Goal: Transaction & Acquisition: Purchase product/service

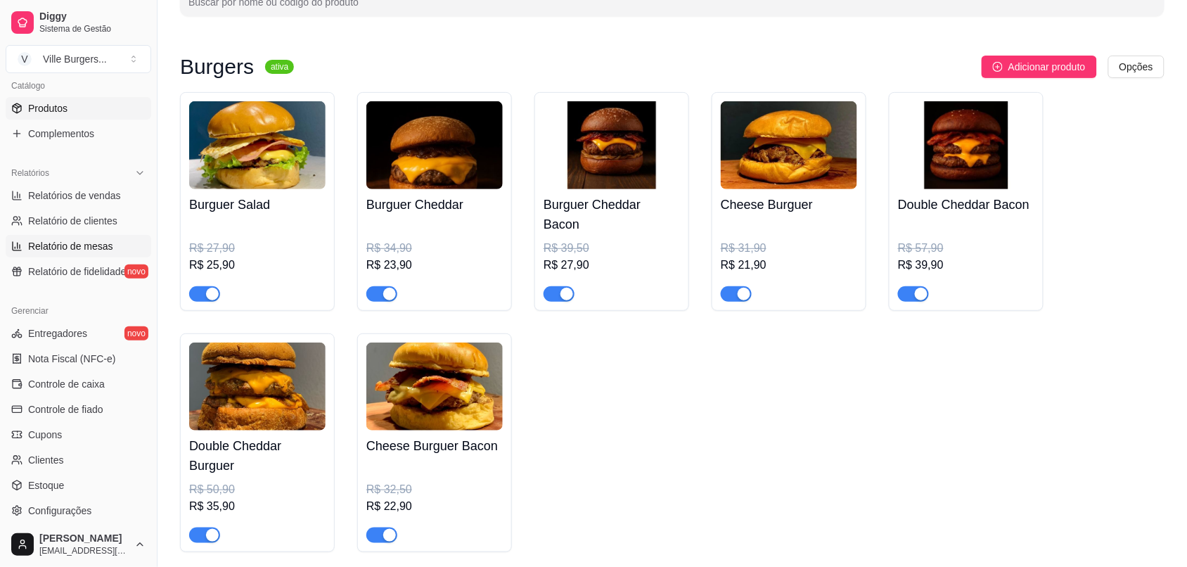
scroll to position [353, 0]
click at [82, 382] on span "Controle de caixa" at bounding box center [66, 383] width 77 height 14
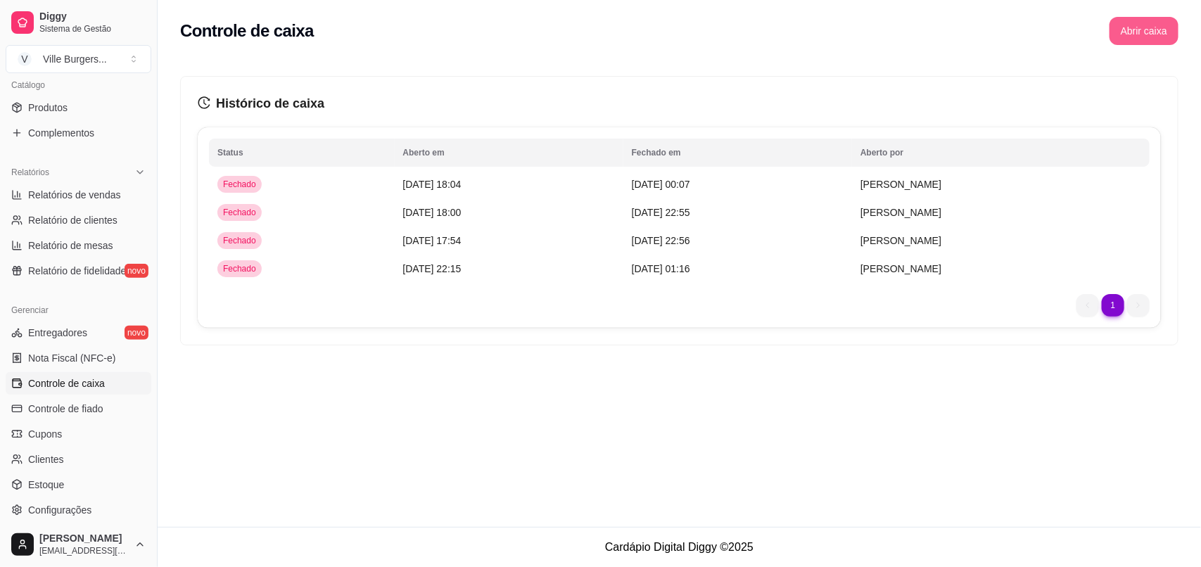
click at [1162, 35] on button "Abrir caixa" at bounding box center [1143, 31] width 69 height 28
click at [716, 258] on td "[DATE] 01:16" at bounding box center [737, 269] width 229 height 28
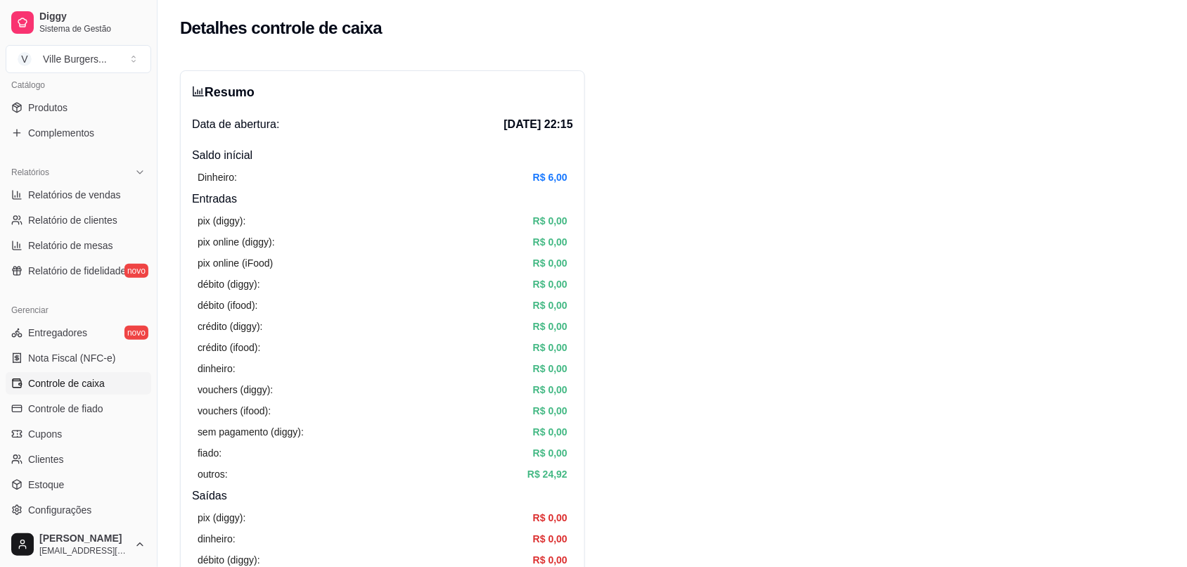
click at [83, 383] on span "Controle de caixa" at bounding box center [66, 383] width 77 height 14
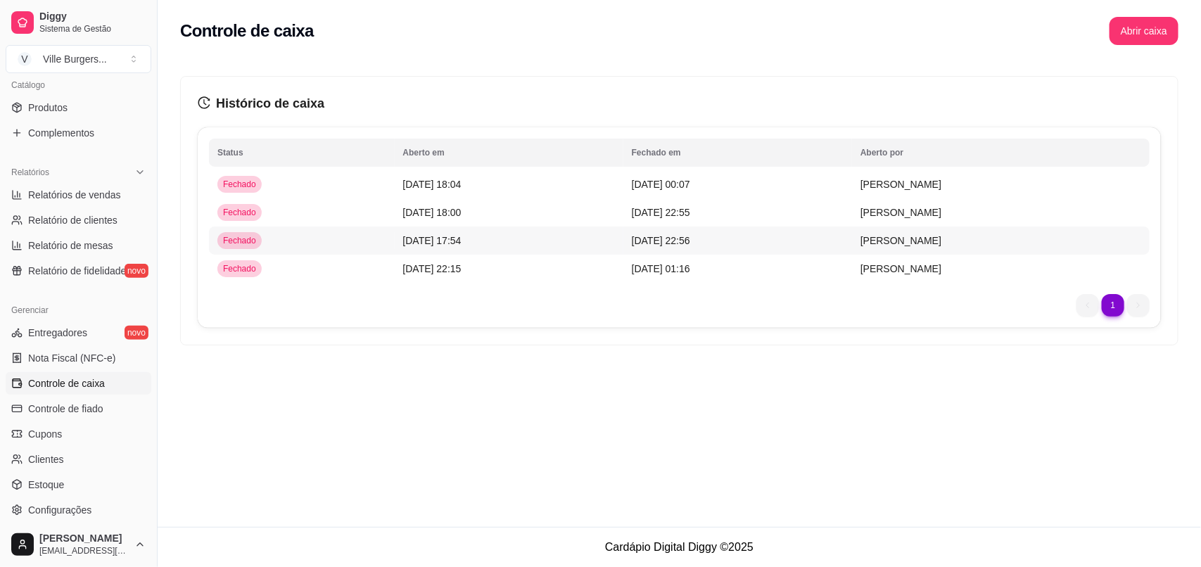
click at [743, 230] on td "[DATE] 22:56" at bounding box center [737, 240] width 229 height 28
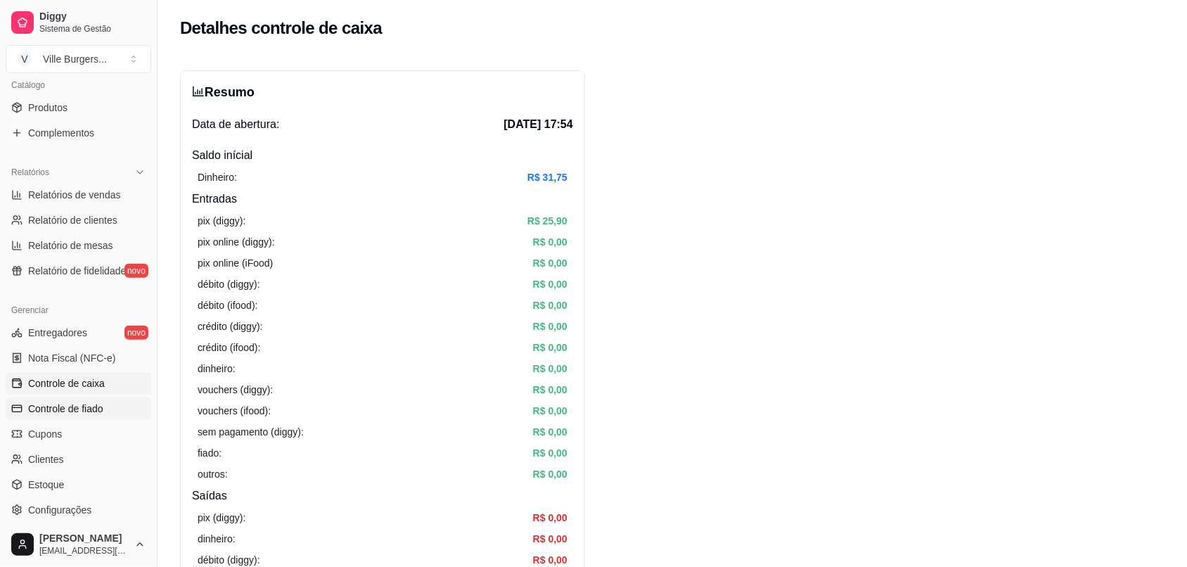
click at [60, 406] on span "Controle de fiado" at bounding box center [65, 409] width 75 height 14
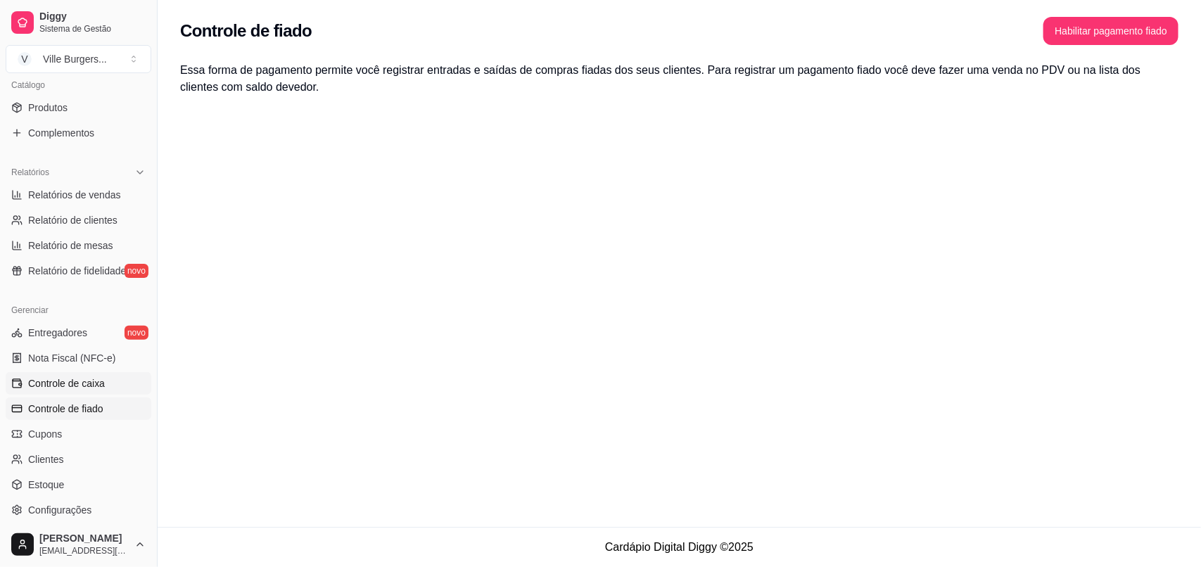
click at [65, 378] on span "Controle de caixa" at bounding box center [66, 383] width 77 height 14
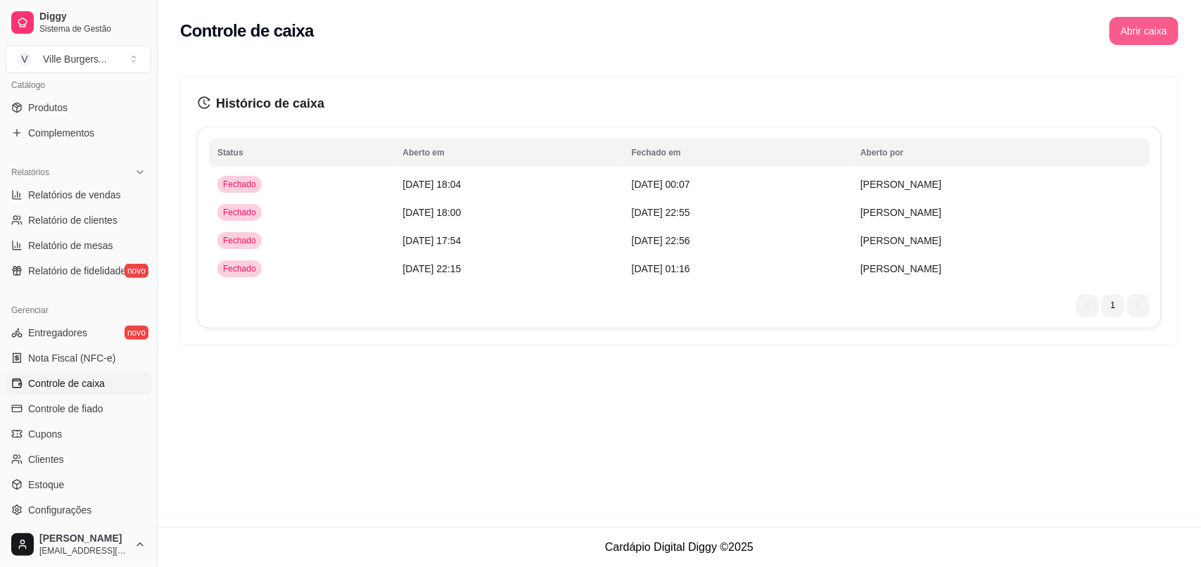
click at [1163, 12] on div "Controle de caixa Abrir caixa" at bounding box center [679, 26] width 1043 height 53
click at [1182, 30] on div "Controle de caixa Abrir caixa" at bounding box center [679, 26] width 1043 height 53
click at [1126, 34] on button "Abrir caixa" at bounding box center [1143, 31] width 69 height 28
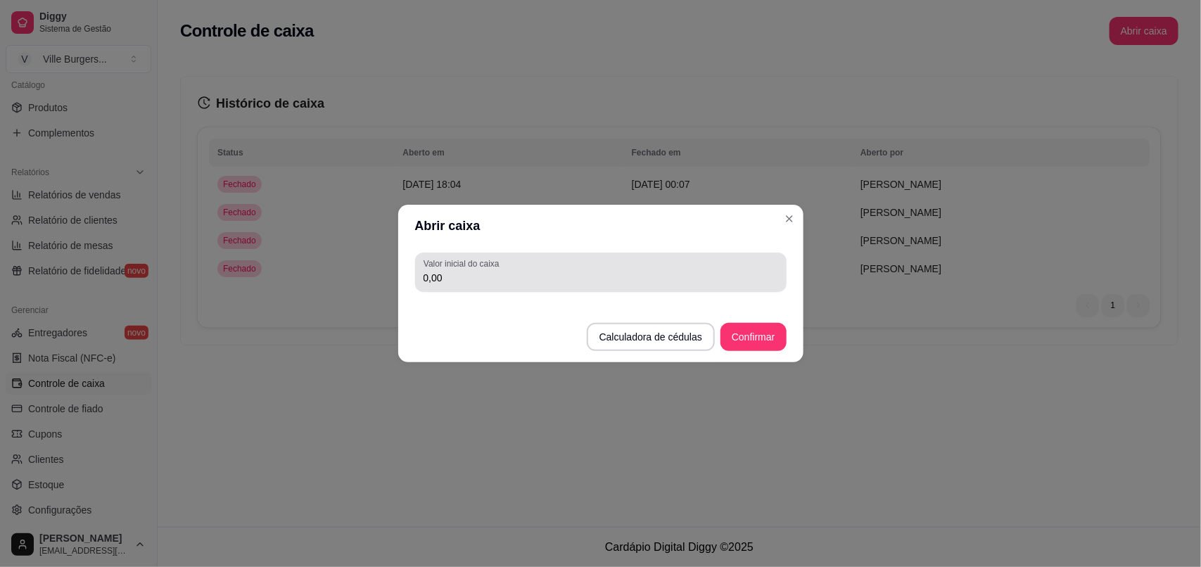
click at [668, 271] on input "0,00" at bounding box center [600, 278] width 354 height 14
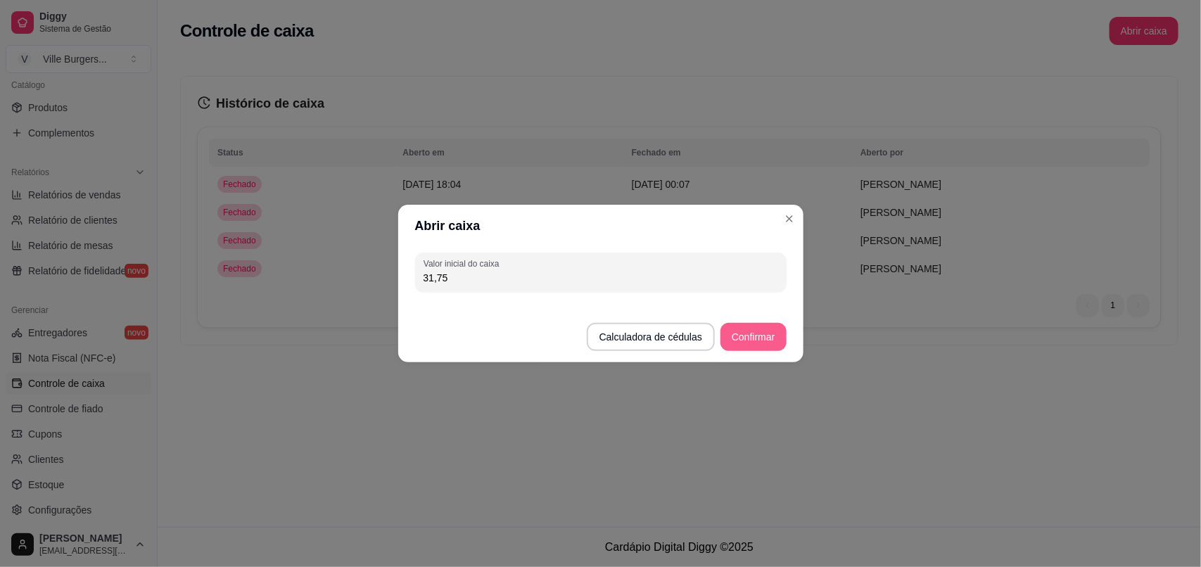
type input "31,75"
click at [755, 335] on button "Confirmar" at bounding box center [752, 337] width 65 height 28
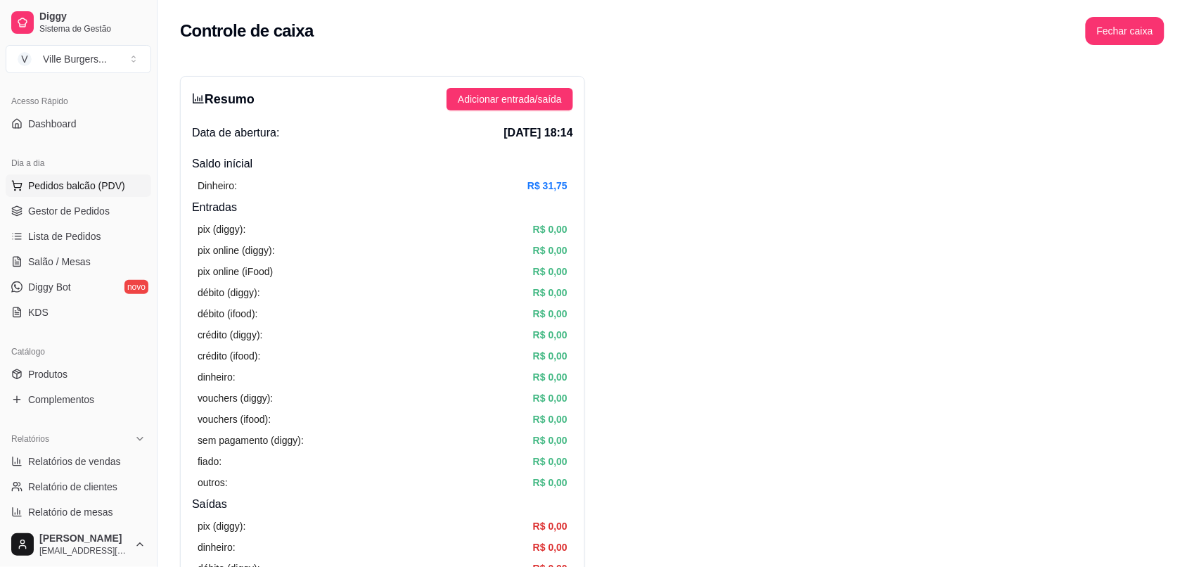
scroll to position [86, 0]
click at [78, 218] on span "Gestor de Pedidos" at bounding box center [69, 212] width 82 height 14
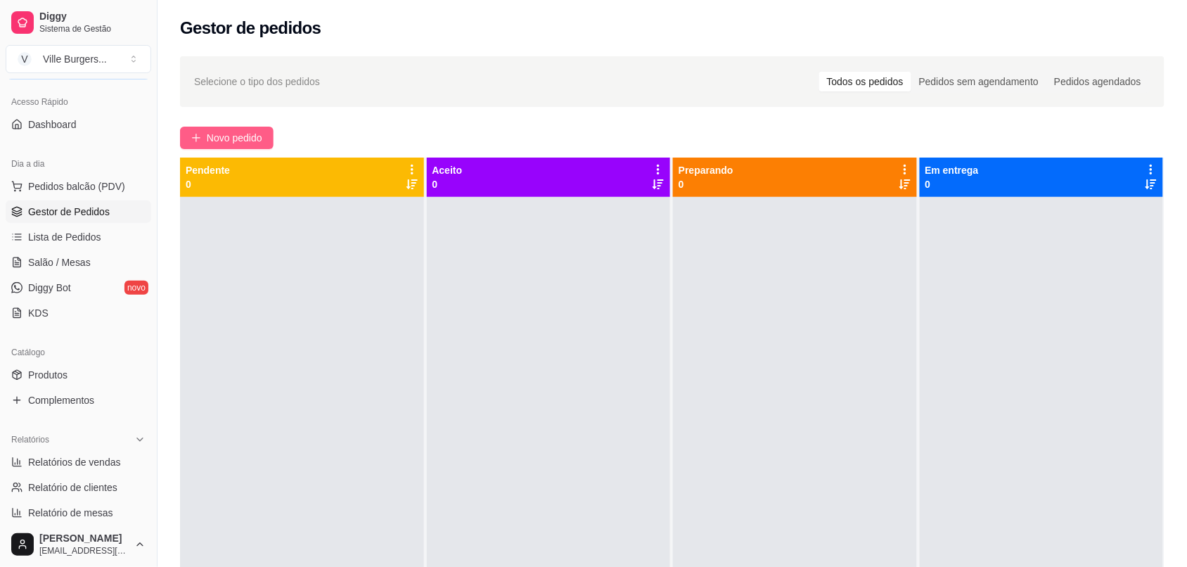
click at [223, 145] on span "Novo pedido" at bounding box center [235, 137] width 56 height 15
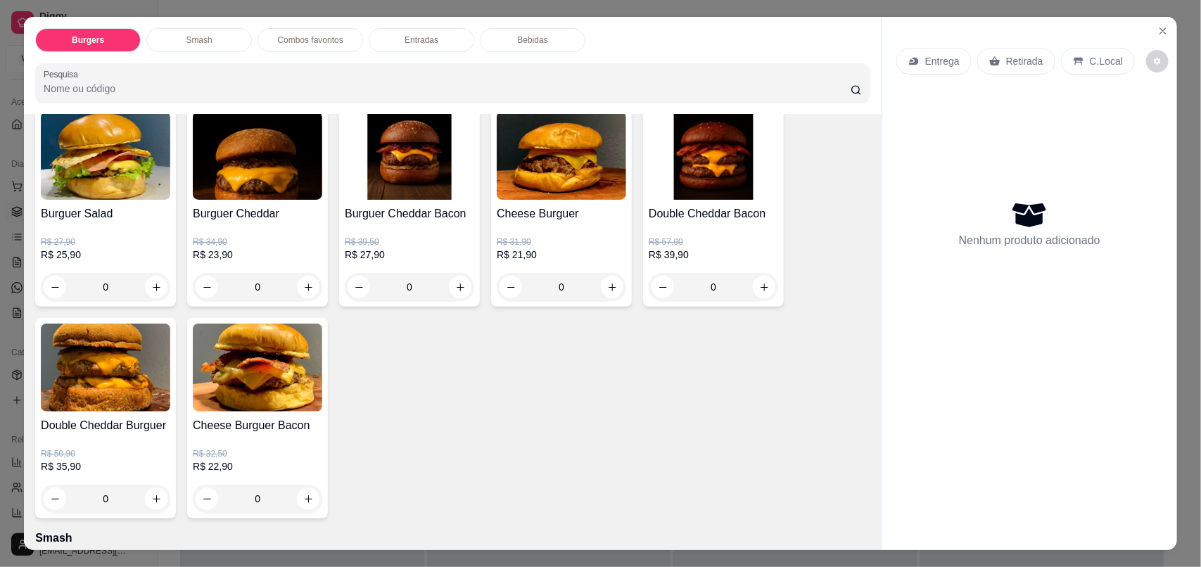
scroll to position [92, 0]
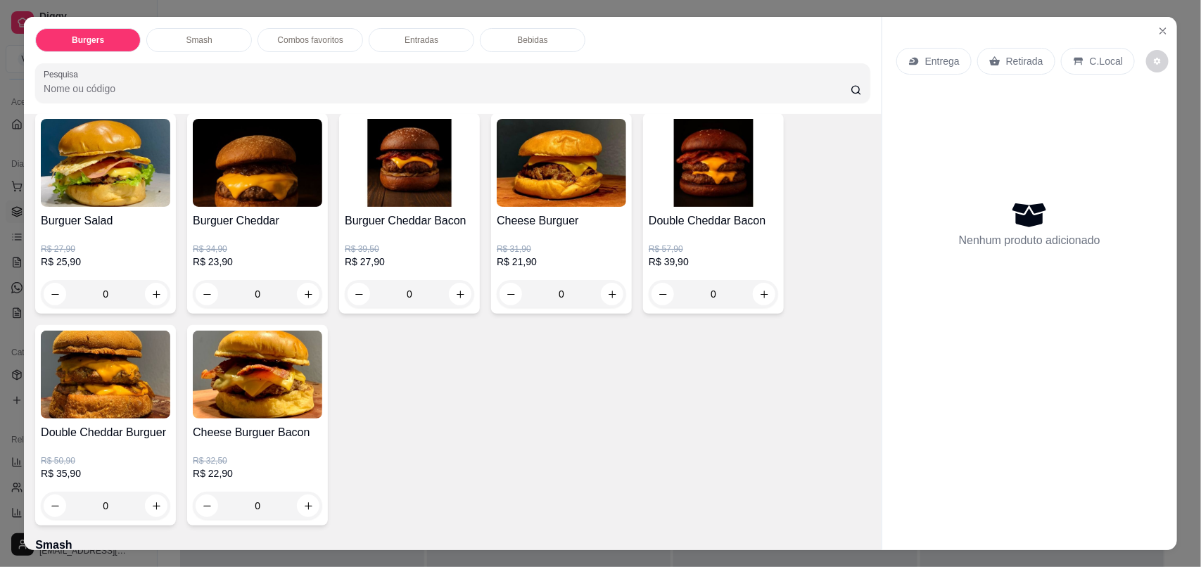
click at [405, 177] on img at bounding box center [409, 163] width 129 height 88
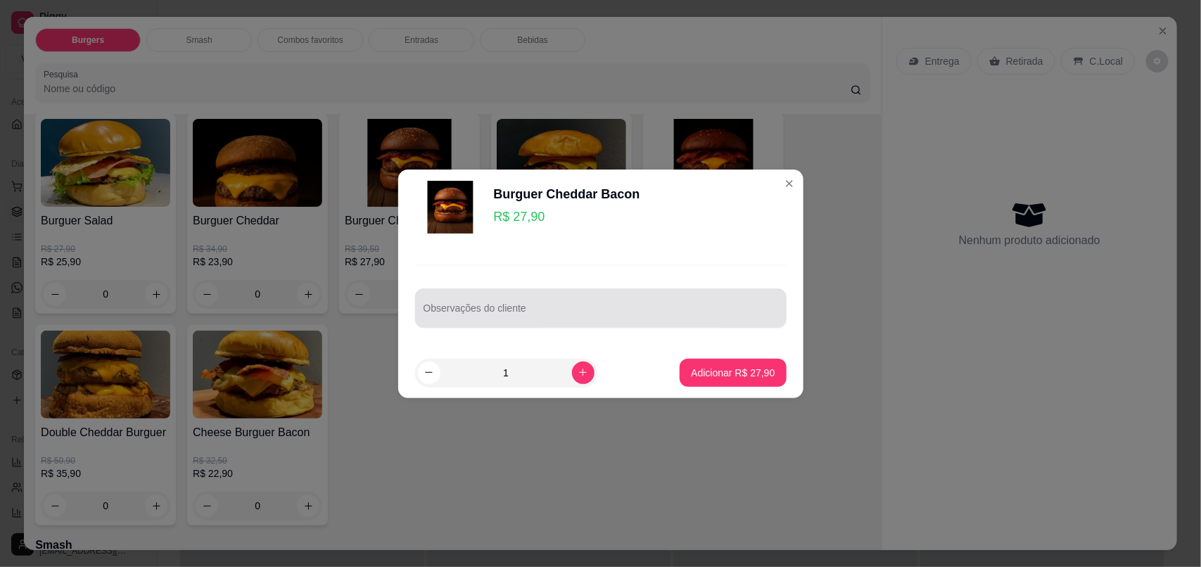
click at [621, 310] on input "Observações do cliente" at bounding box center [600, 314] width 354 height 14
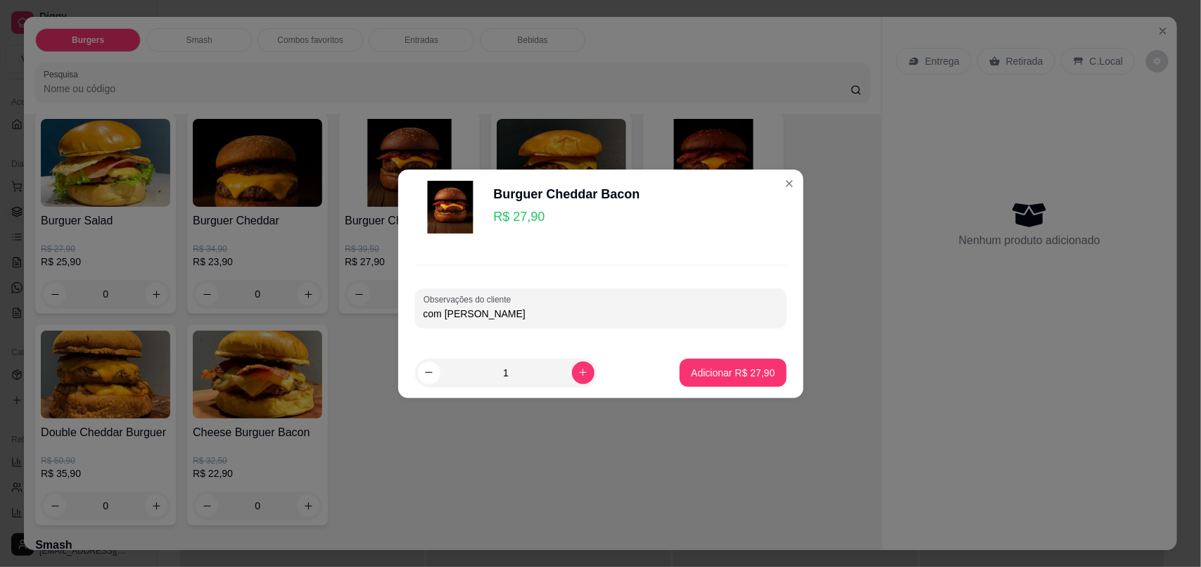
type input "com [PERSON_NAME]"
click at [712, 371] on p "Adicionar R$ 27,90" at bounding box center [733, 373] width 84 height 14
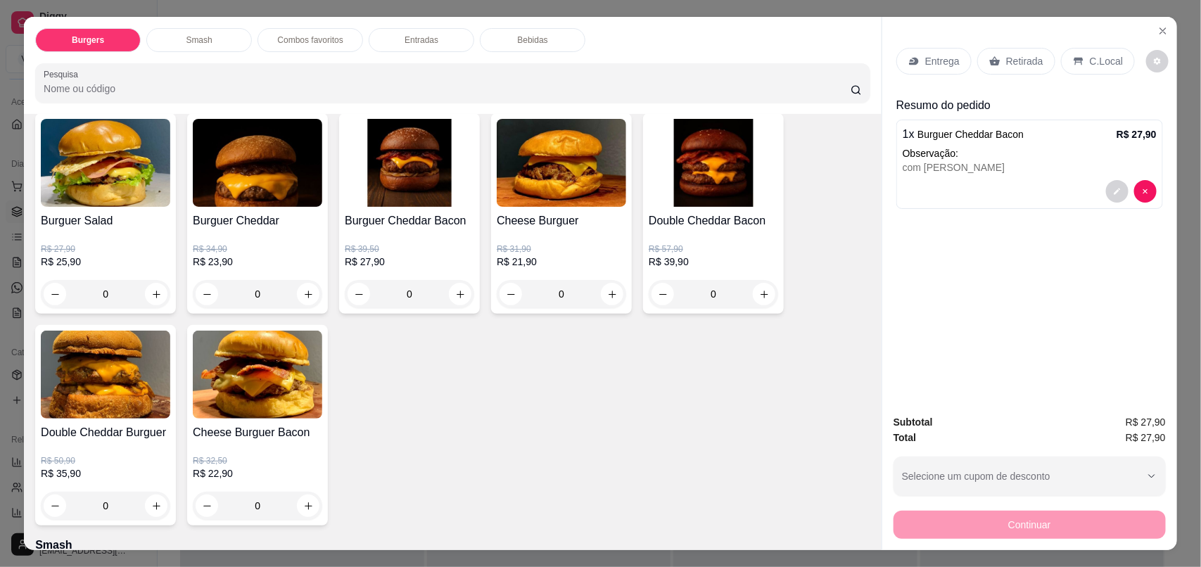
click at [1091, 55] on p "C.Local" at bounding box center [1105, 61] width 33 height 14
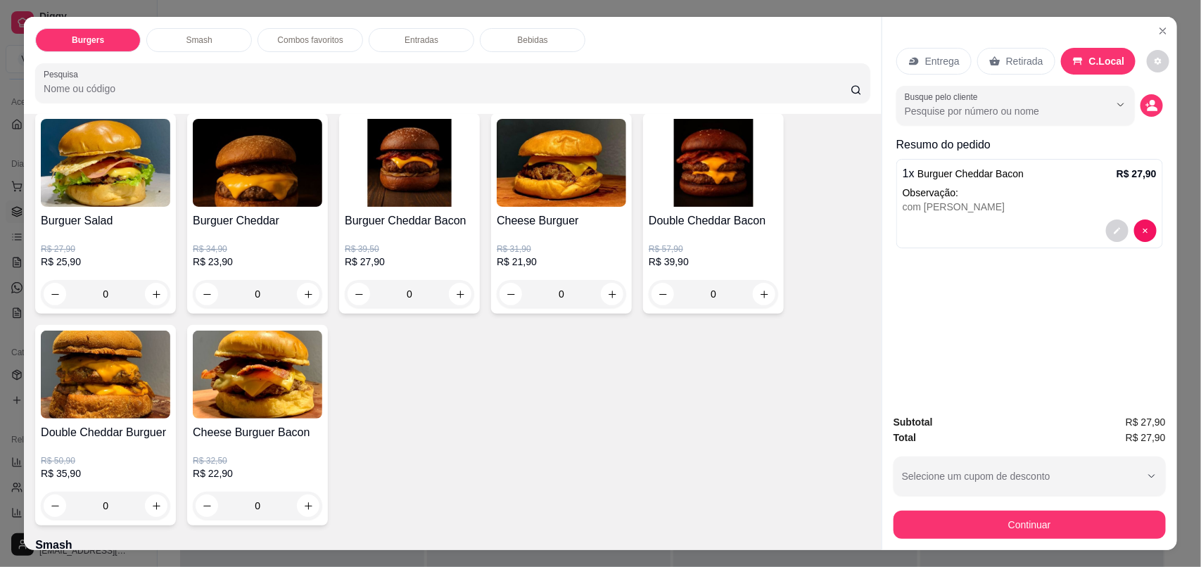
click at [936, 62] on p "Entrega" at bounding box center [942, 61] width 34 height 14
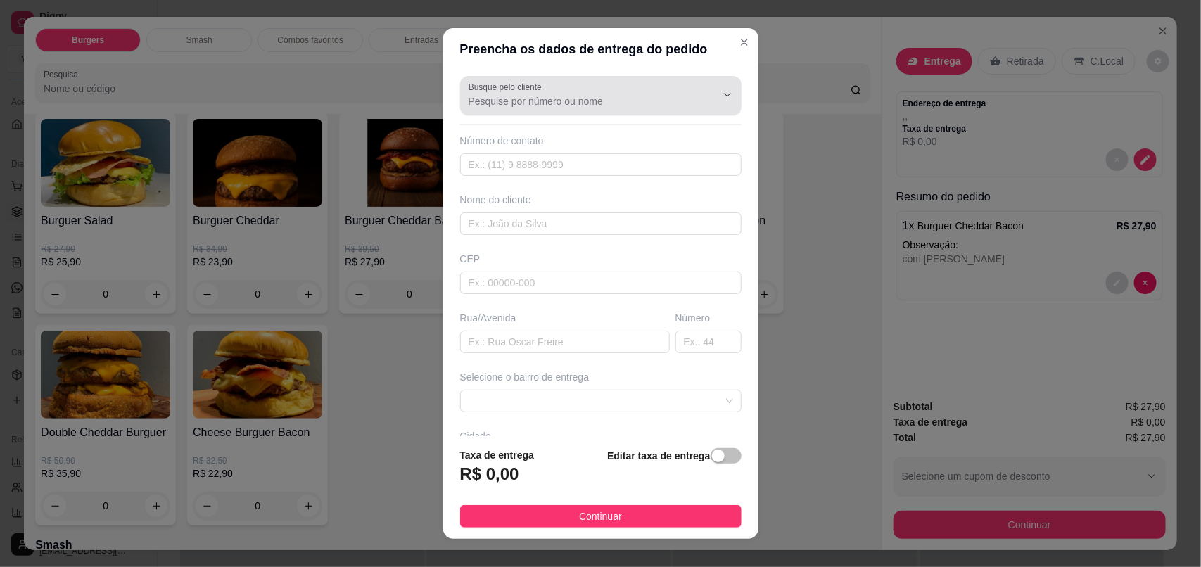
click at [574, 96] on input "Busque pelo cliente" at bounding box center [580, 101] width 225 height 14
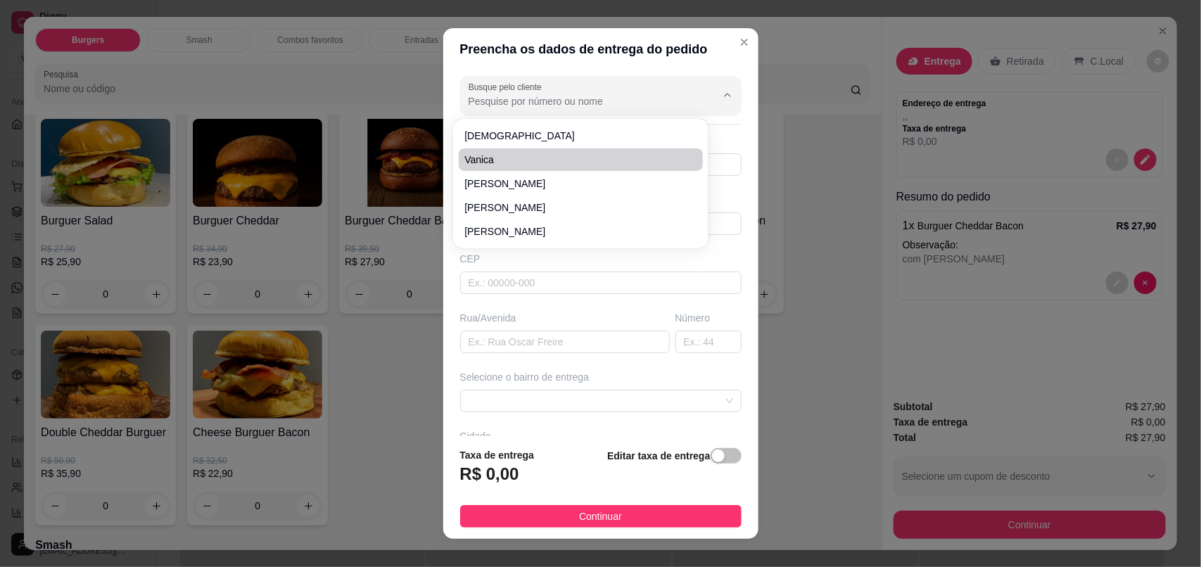
click at [470, 155] on span "Vanica" at bounding box center [573, 160] width 219 height 14
type input "Vanica"
type input "9284751055"
type input "Vanica"
type input "69018150"
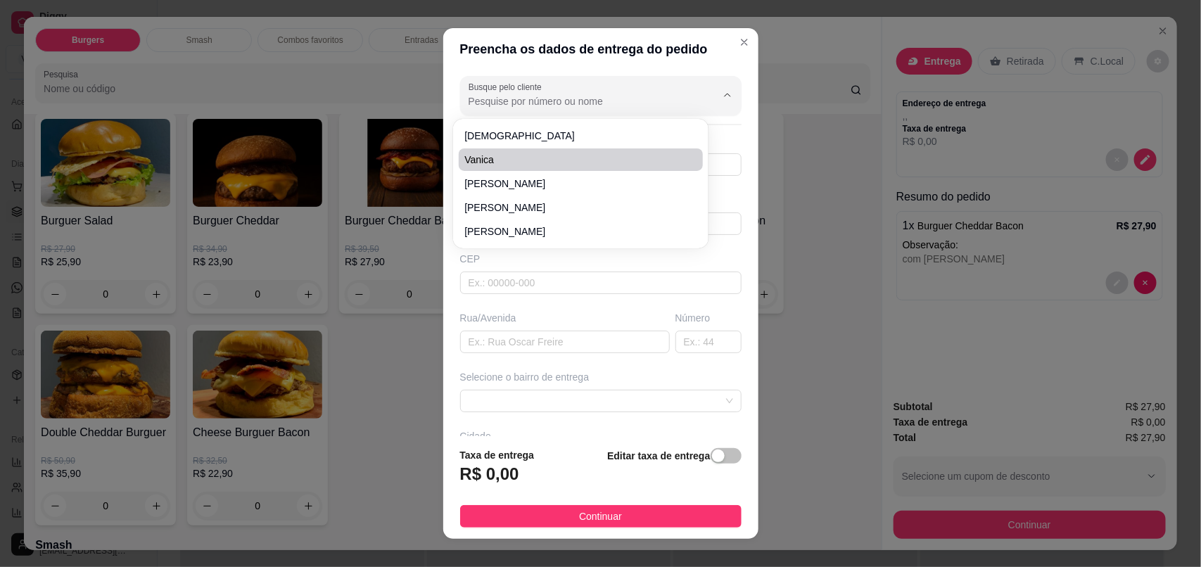
type input "[GEOGRAPHIC_DATA][PERSON_NAME]"
type input "1081"
type input "Taxa grátis"
type input "Bloco 03 apt 211"
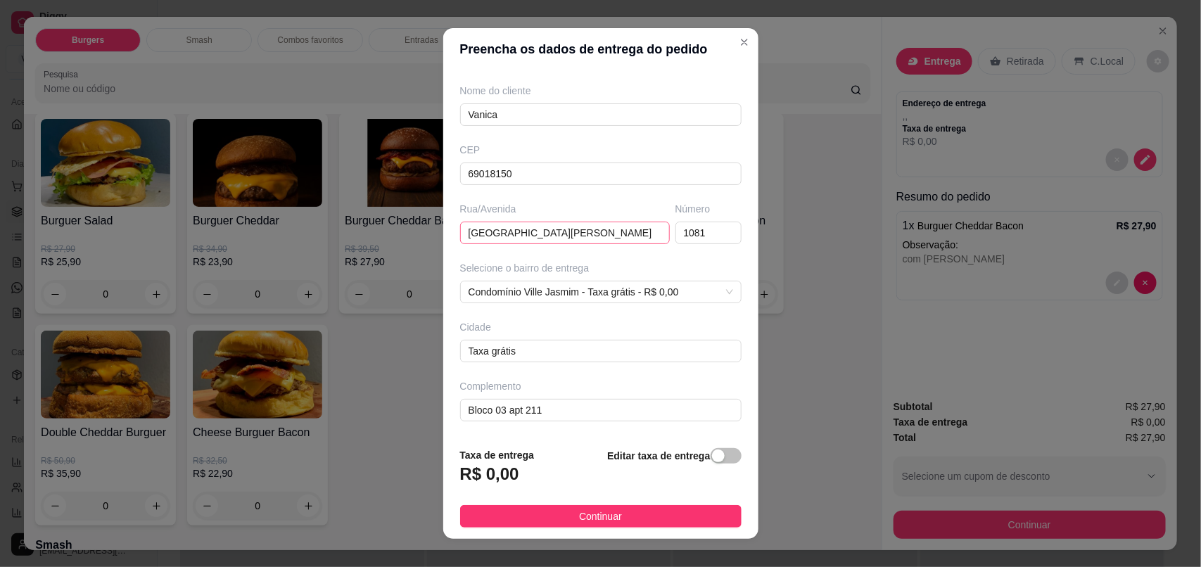
scroll to position [16, 0]
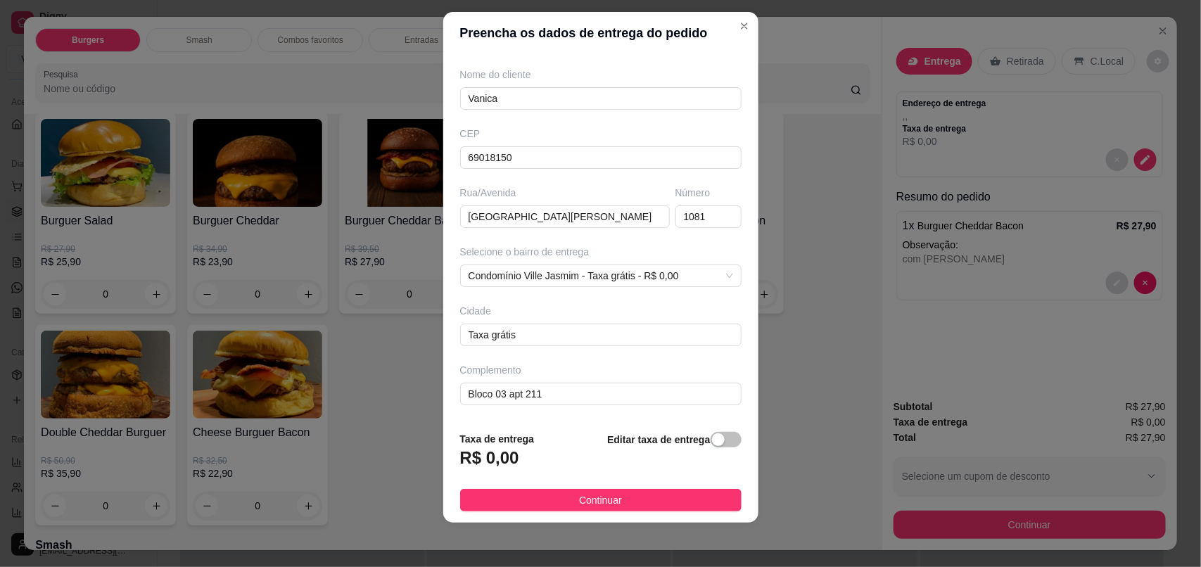
click at [622, 511] on footer "Taxa de entrega R$ 0,00 Editar taxa de entrega Continuar" at bounding box center [600, 471] width 315 height 103
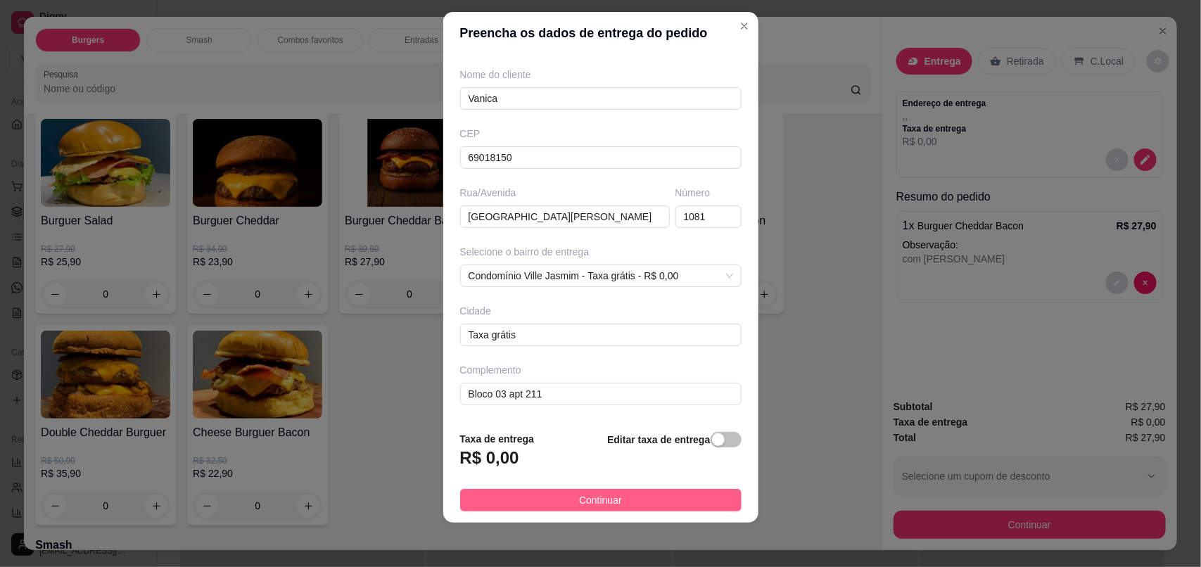
click at [642, 503] on button "Continuar" at bounding box center [600, 500] width 281 height 23
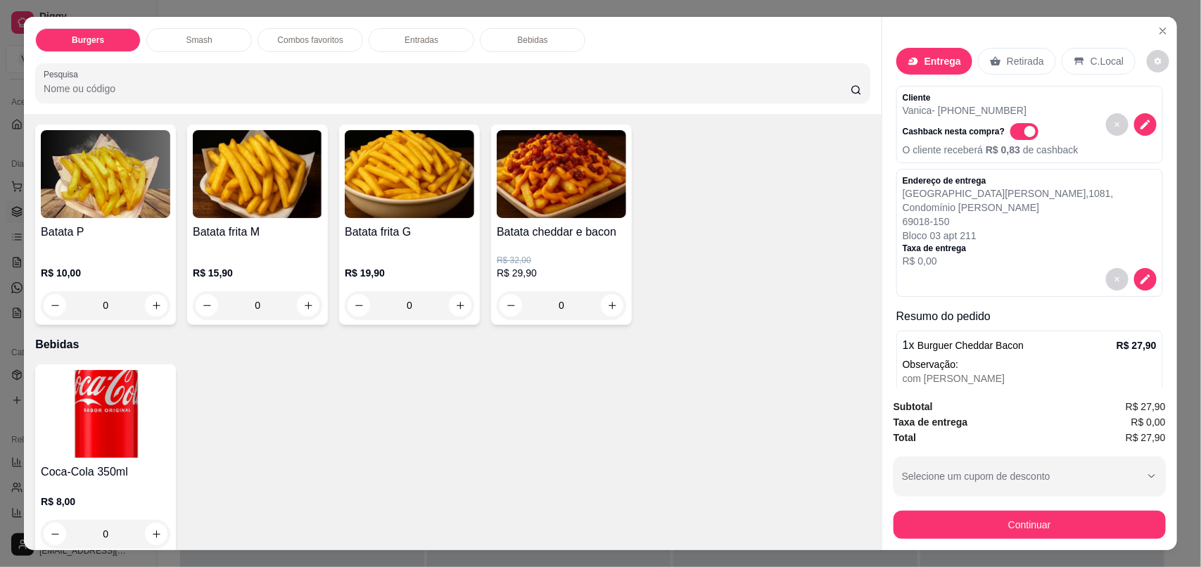
scroll to position [1215, 0]
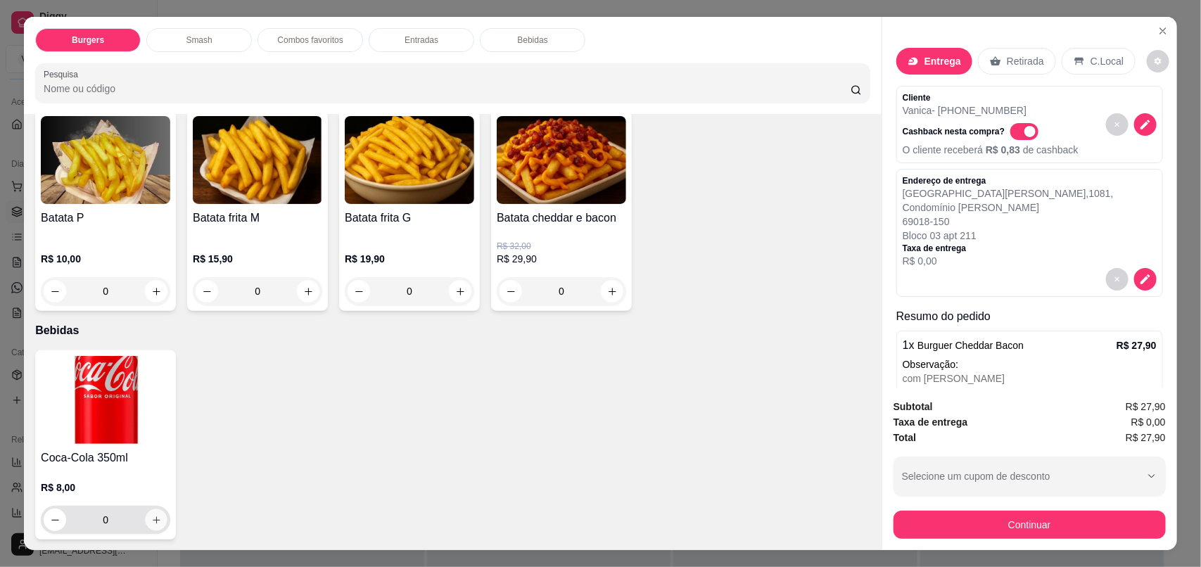
click at [148, 513] on button "increase-product-quantity" at bounding box center [157, 520] width 22 height 22
type input "1"
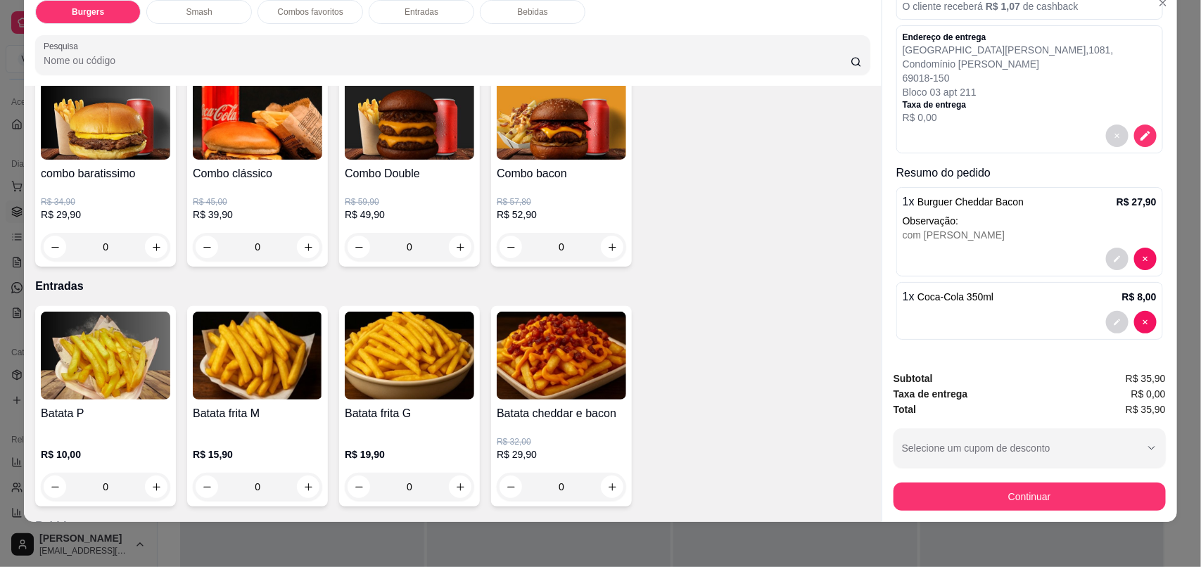
scroll to position [992, 0]
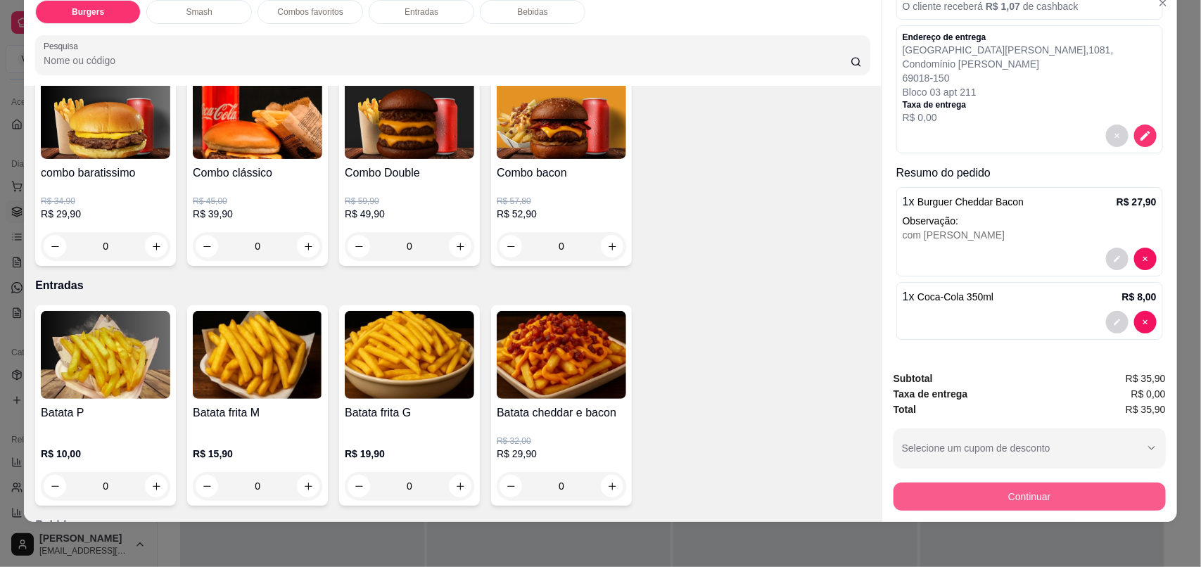
click at [1059, 492] on button "Continuar" at bounding box center [1029, 496] width 272 height 28
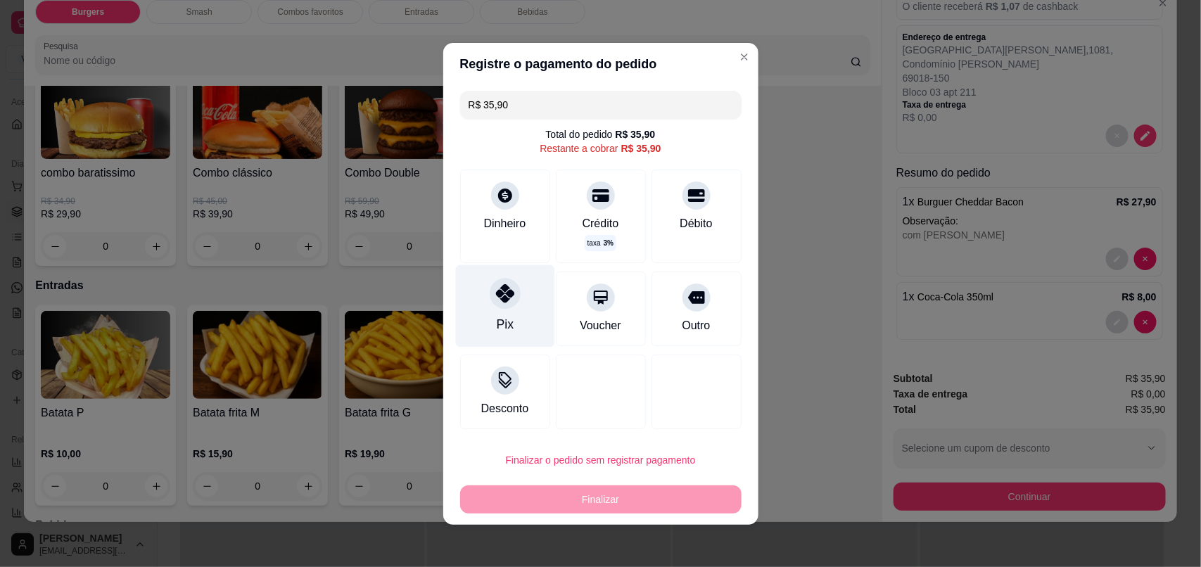
click at [500, 316] on div "Pix" at bounding box center [504, 324] width 17 height 18
type input "R$ 0,00"
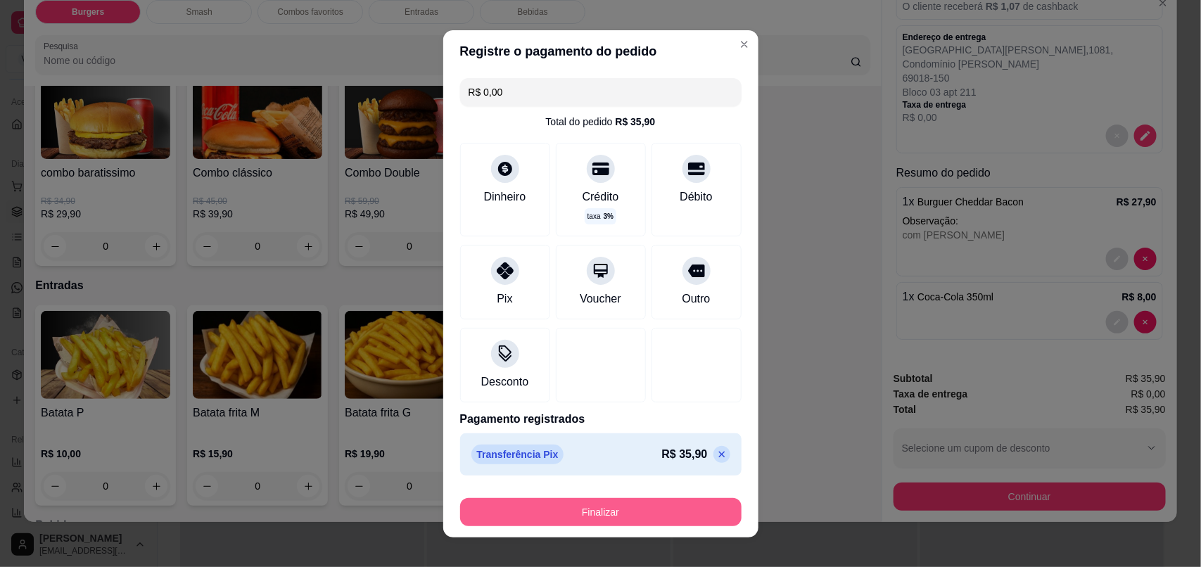
click at [570, 506] on button "Finalizar" at bounding box center [600, 512] width 281 height 28
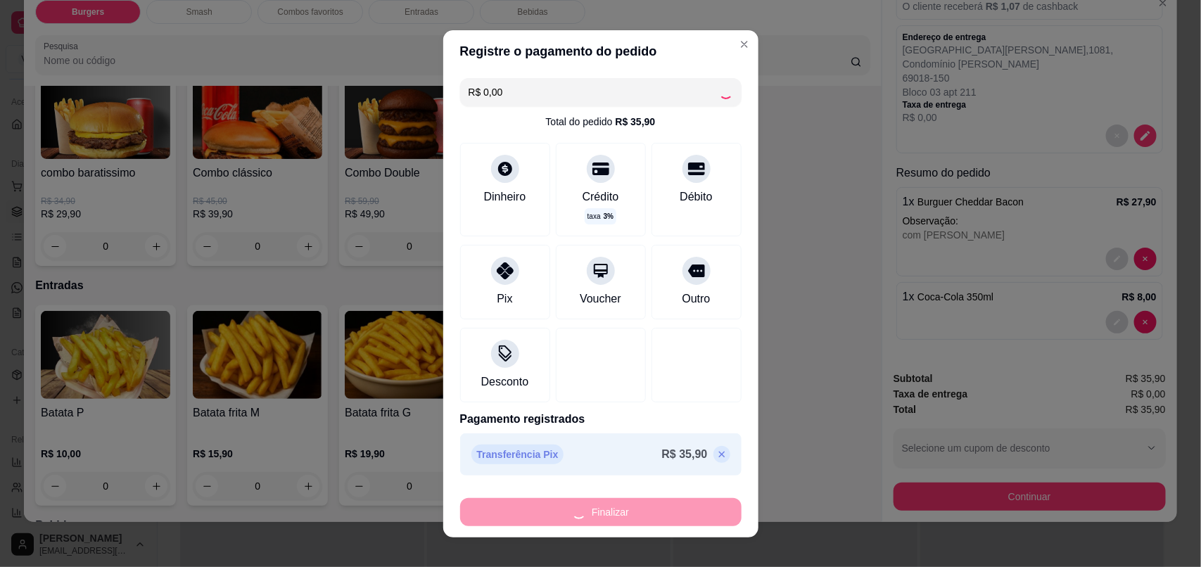
type input "0"
type input "-R$ 35,90"
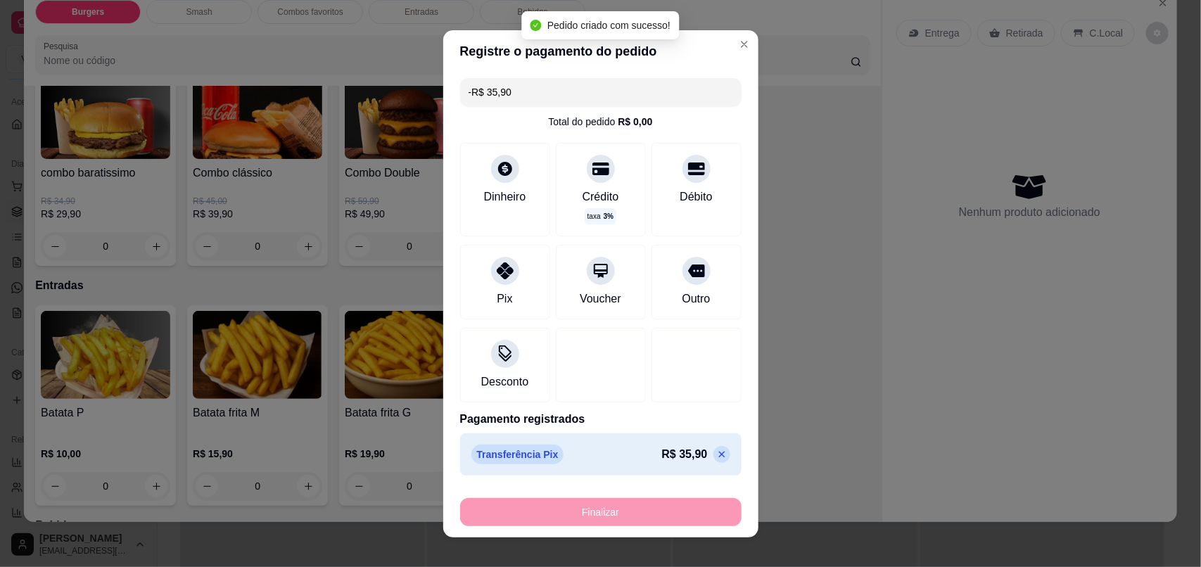
scroll to position [0, 0]
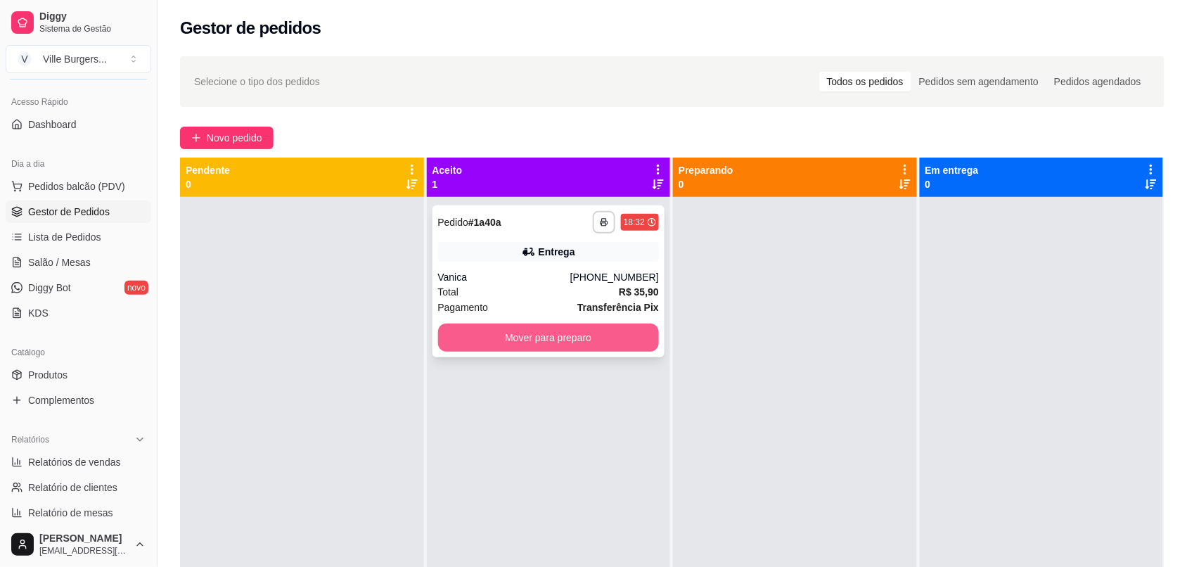
click at [566, 332] on button "Mover para preparo" at bounding box center [549, 338] width 222 height 28
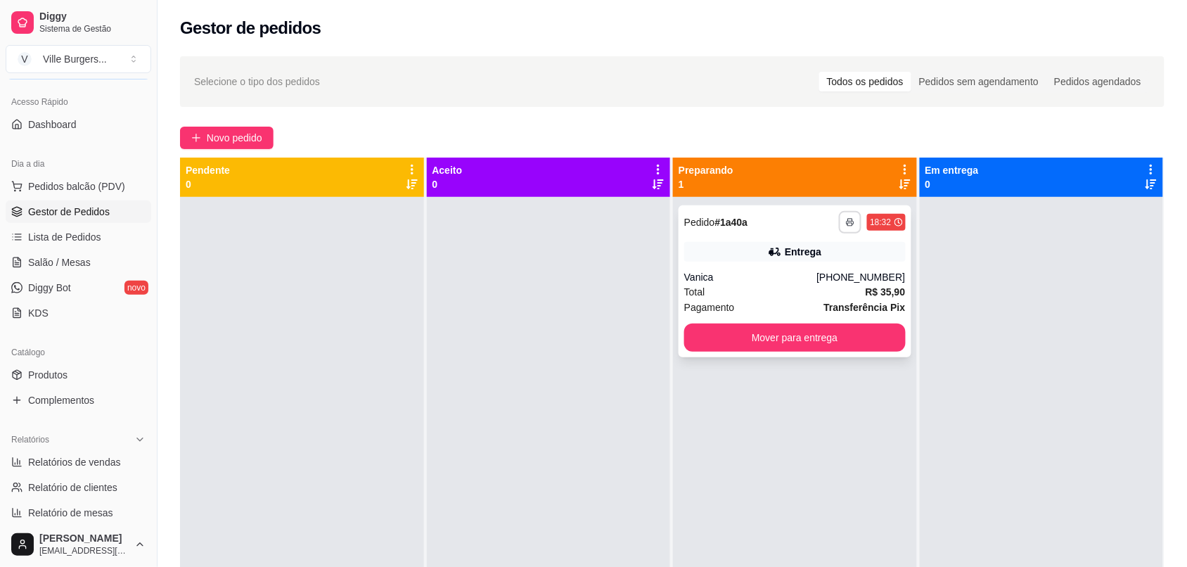
click at [848, 226] on rect "button" at bounding box center [850, 224] width 4 height 3
click at [828, 269] on button "IMPRESSORA" at bounding box center [805, 271] width 102 height 23
click at [821, 336] on button "Mover para entrega" at bounding box center [795, 337] width 215 height 27
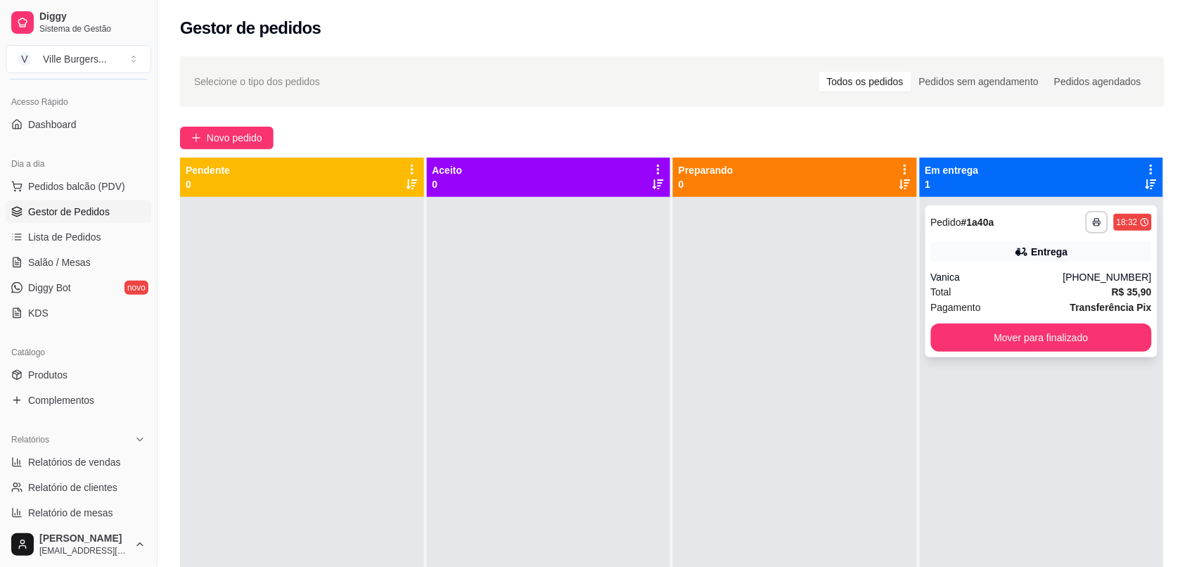
click at [954, 266] on div "**********" at bounding box center [1042, 281] width 233 height 152
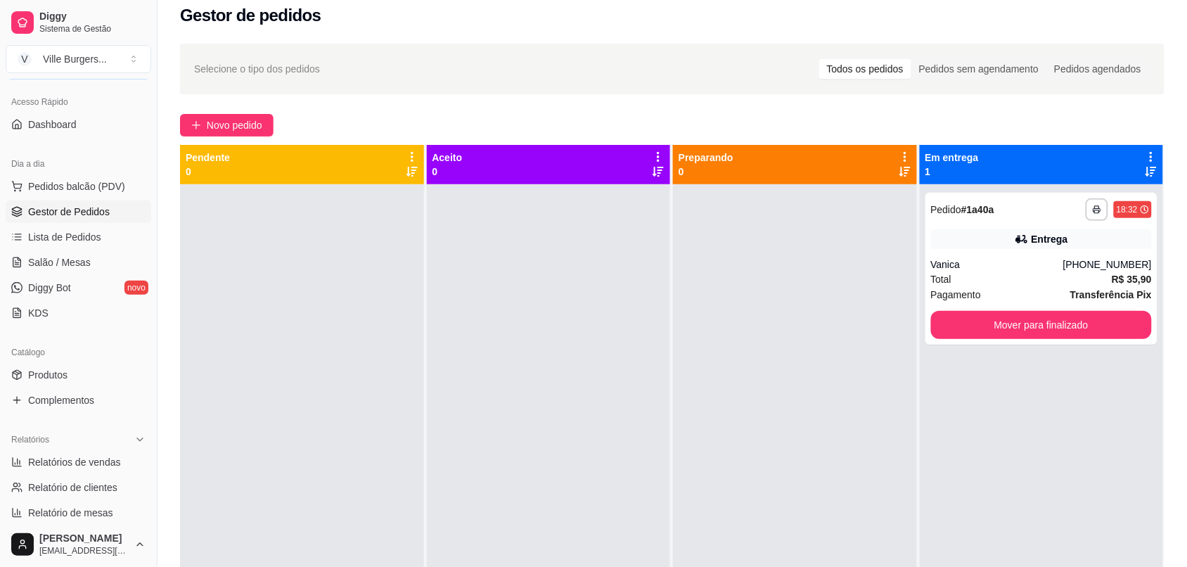
scroll to position [14, 0]
